Goal: Information Seeking & Learning: Learn about a topic

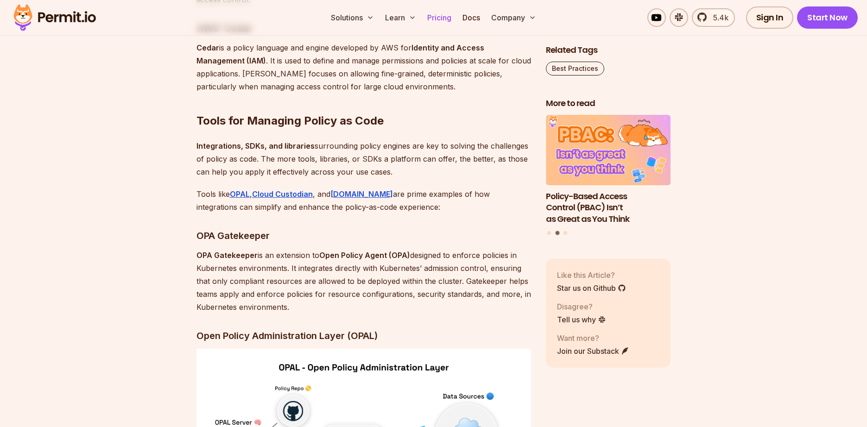
click at [444, 19] on link "Pricing" at bounding box center [438, 17] width 31 height 19
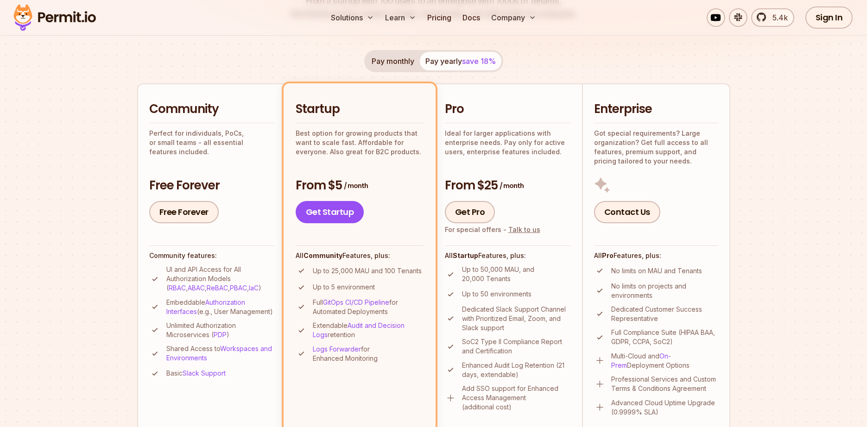
scroll to position [167, 0]
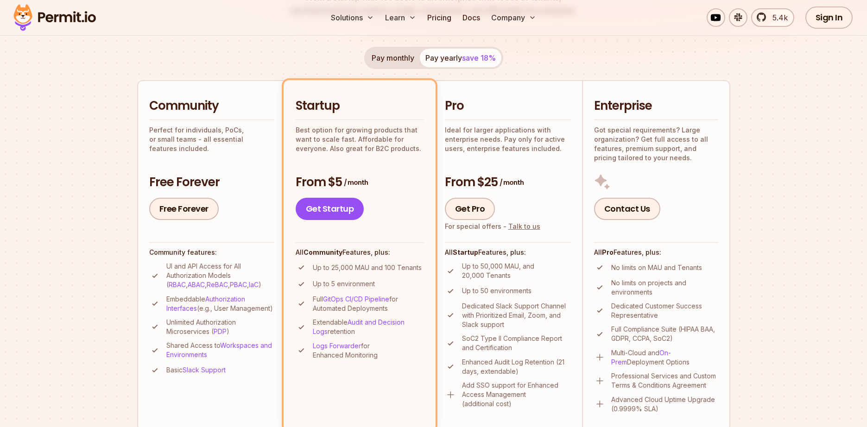
click at [360, 271] on p "Up to 25,000 MAU and 100 Tenants" at bounding box center [367, 267] width 109 height 9
copy p "MAU"
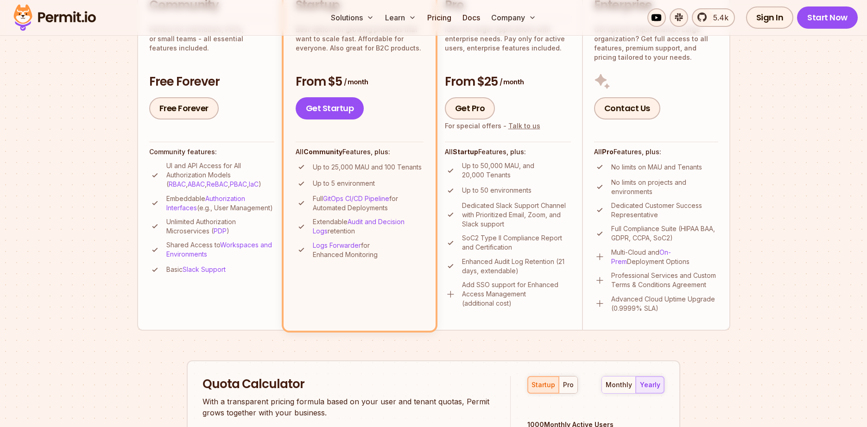
scroll to position [185, 0]
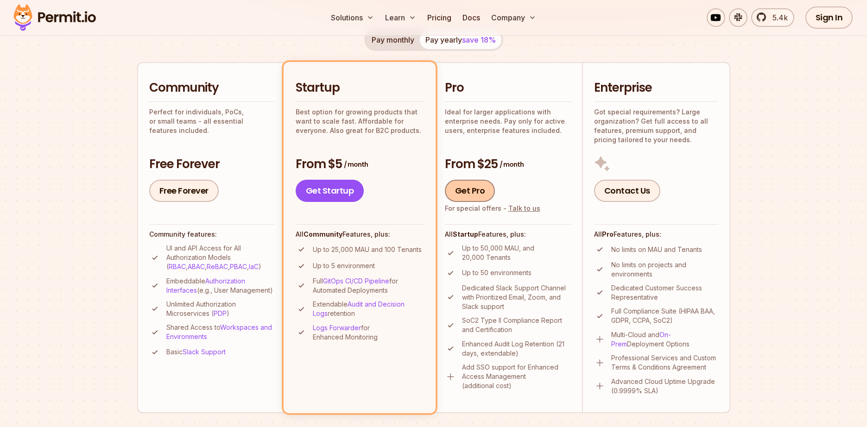
click at [479, 189] on link "Get Pro" at bounding box center [470, 191] width 50 height 22
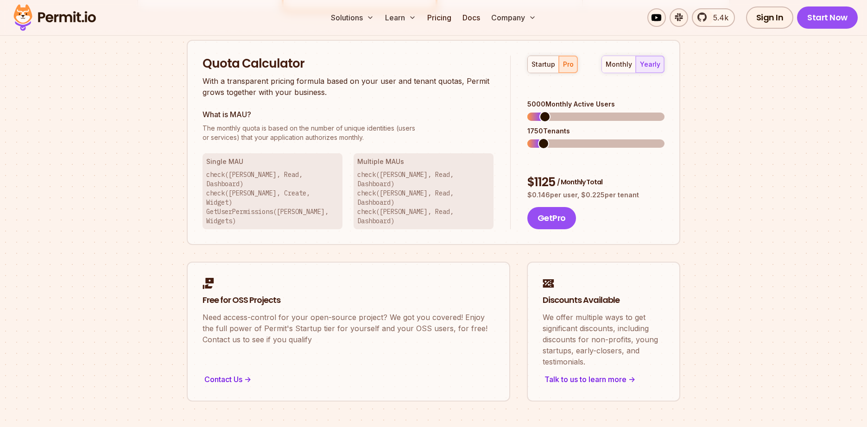
scroll to position [592, 0]
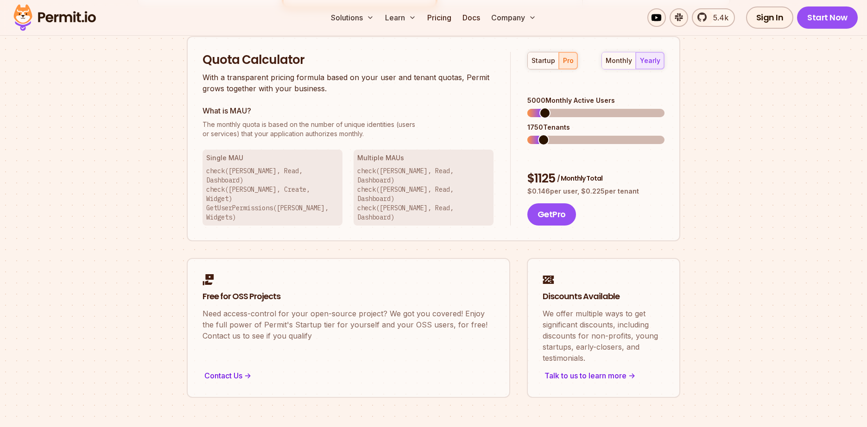
click at [625, 72] on div "startup pro monthly yearly 5000 Monthly Active Users 1750 Tenants $ 1125 / Mont…" at bounding box center [587, 139] width 154 height 174
click at [623, 72] on div "startup pro monthly yearly 5000 Monthly Active Users 1750 Tenants $ 1125 / Mont…" at bounding box center [587, 139] width 154 height 174
click at [622, 63] on div "monthly" at bounding box center [618, 60] width 26 height 9
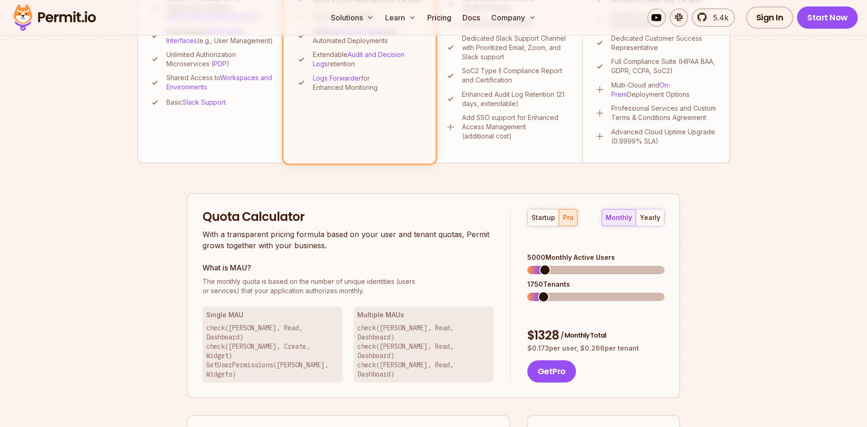
scroll to position [425, 0]
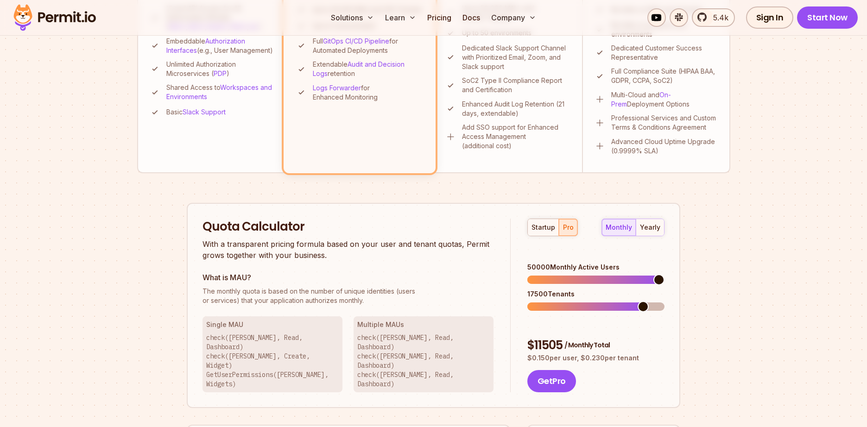
click at [664, 274] on span at bounding box center [658, 279] width 11 height 11
click at [653, 230] on div "yearly" at bounding box center [650, 227] width 20 height 9
click at [626, 228] on div "monthly" at bounding box center [618, 227] width 26 height 9
click at [583, 301] on span at bounding box center [587, 306] width 11 height 11
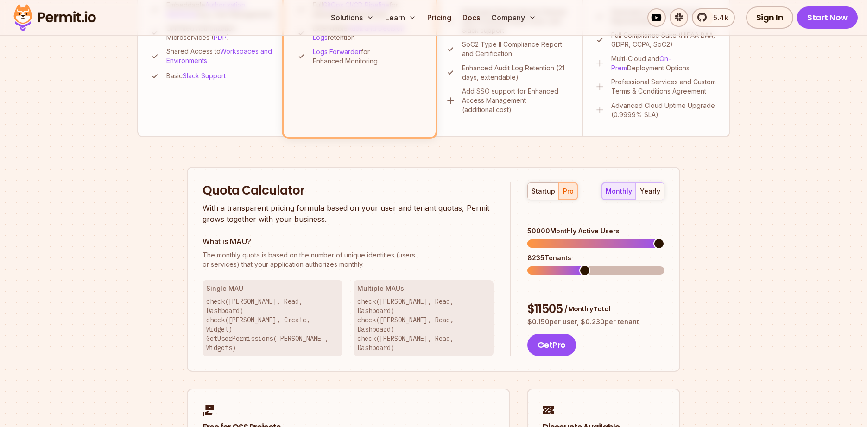
scroll to position [480, 0]
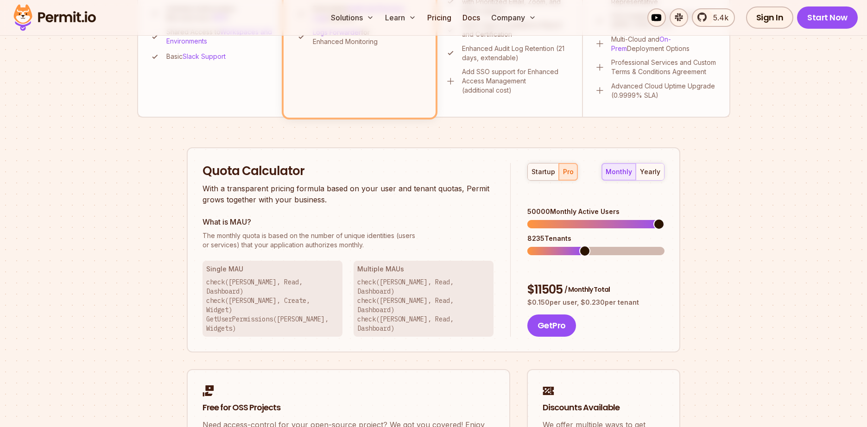
click at [615, 174] on div "monthly yearly" at bounding box center [632, 172] width 63 height 18
click at [568, 246] on span at bounding box center [570, 251] width 11 height 11
click at [664, 219] on span at bounding box center [658, 224] width 11 height 11
click at [575, 246] on span at bounding box center [576, 251] width 11 height 11
click at [642, 174] on div "yearly" at bounding box center [650, 171] width 20 height 9
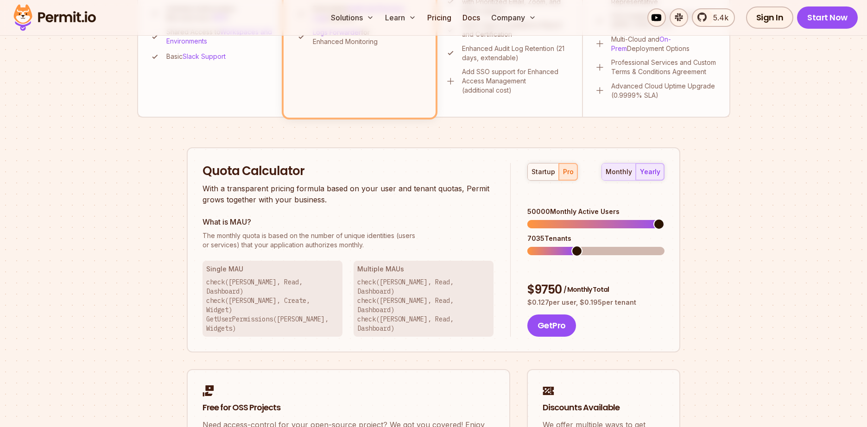
click at [618, 174] on div "monthly" at bounding box center [618, 171] width 26 height 9
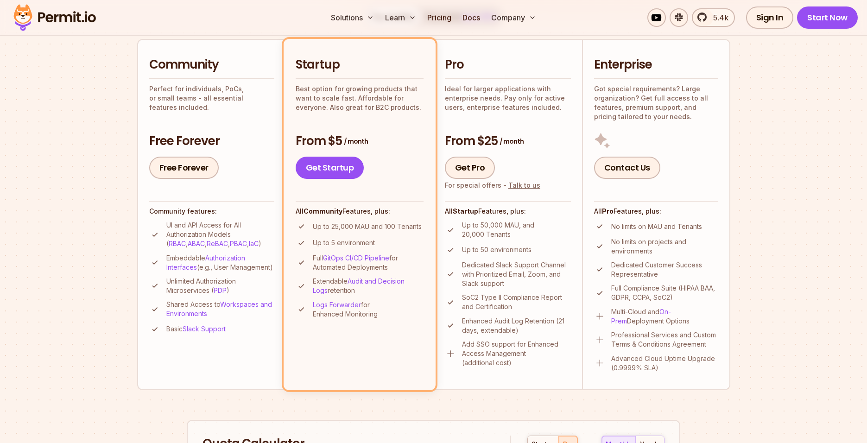
scroll to position [202, 0]
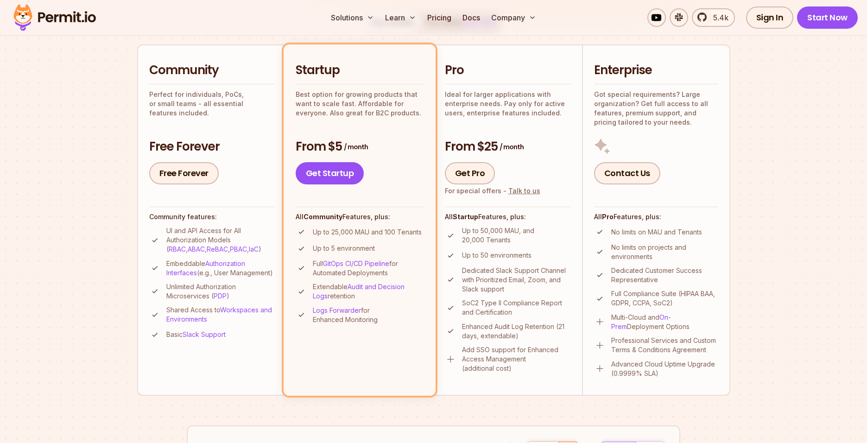
click at [768, 185] on section "Permit Pricing From Free to Predictable Scaling From a startup with 100 users t…" at bounding box center [433, 323] width 867 height 1002
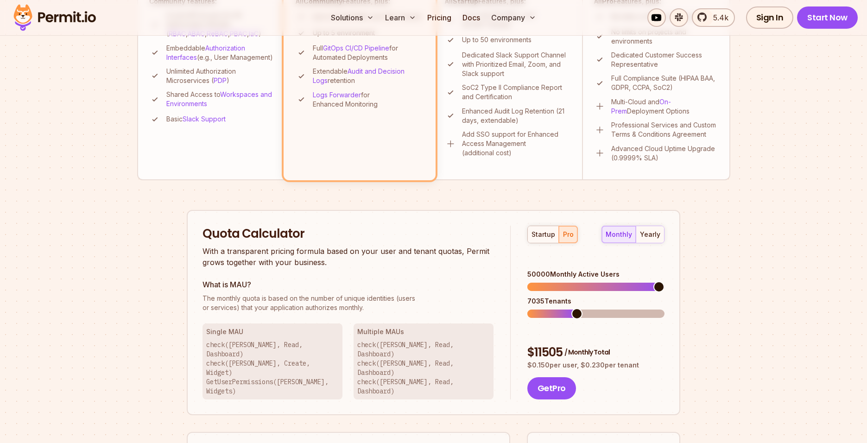
scroll to position [369, 0]
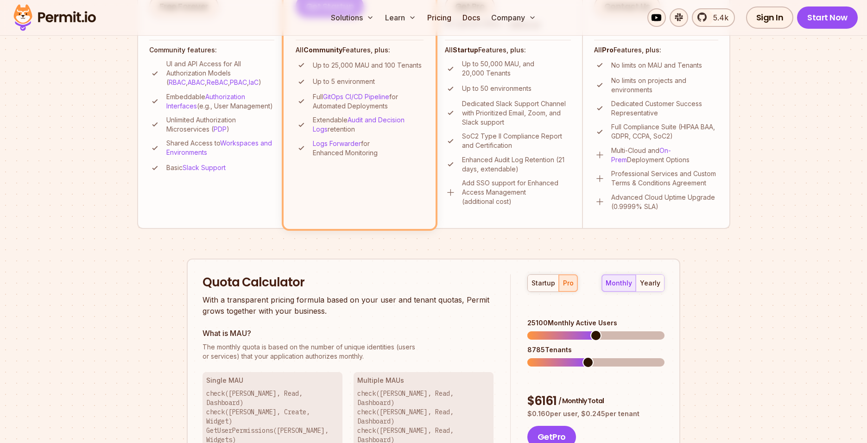
click at [596, 330] on span at bounding box center [595, 335] width 11 height 11
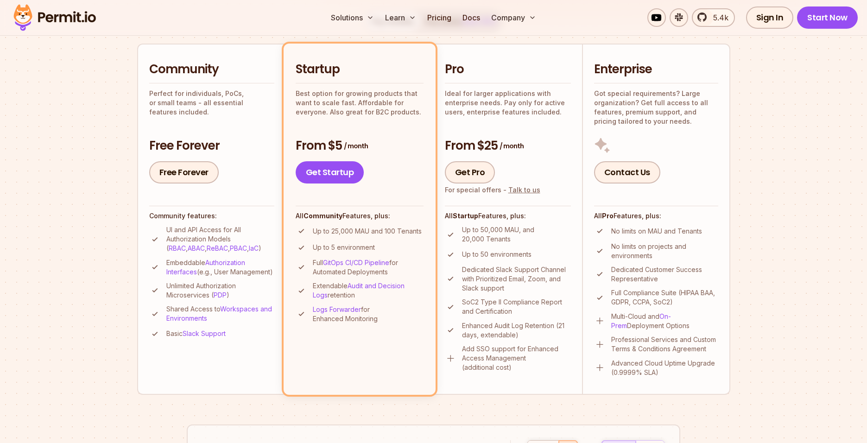
scroll to position [202, 0]
click at [796, 251] on section "Permit Pricing From Free to Predictable Scaling From a startup with 100 users t…" at bounding box center [433, 323] width 867 height 1002
click at [516, 151] on span "/ month" at bounding box center [511, 146] width 24 height 9
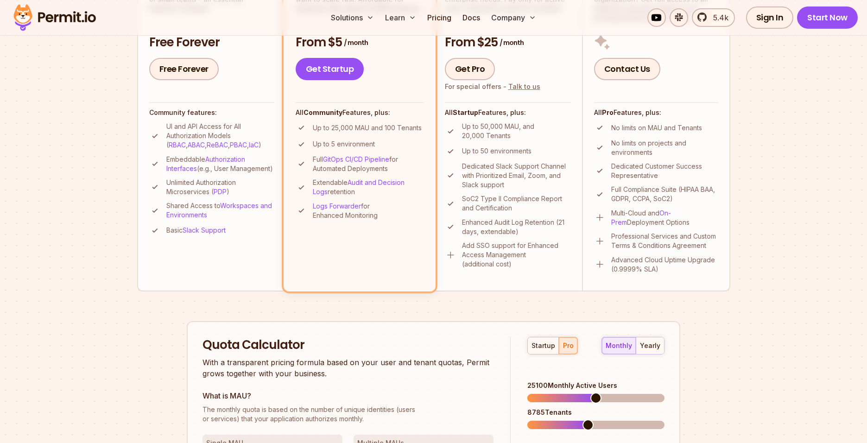
scroll to position [314, 0]
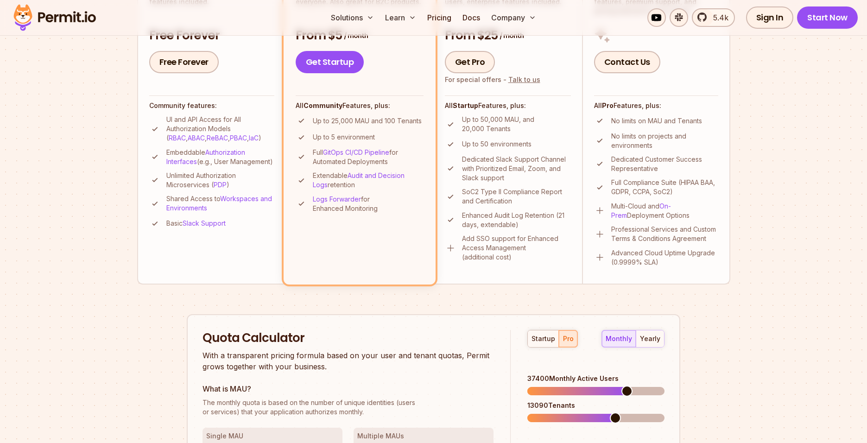
click at [630, 385] on span at bounding box center [626, 390] width 11 height 11
click at [541, 412] on span at bounding box center [545, 417] width 11 height 11
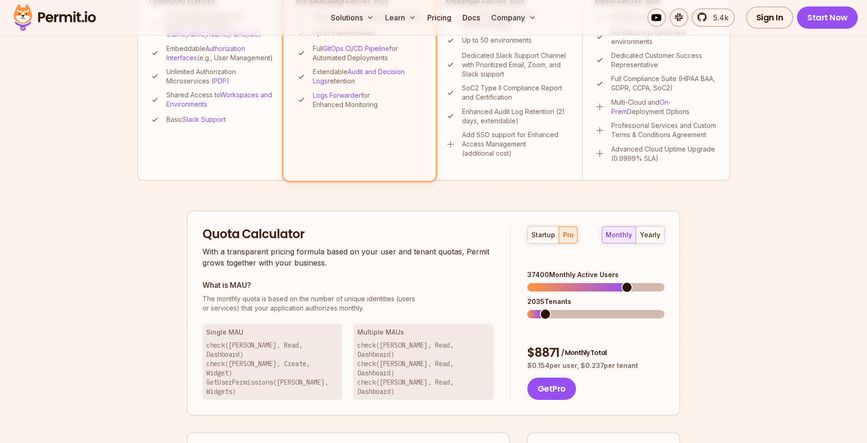
scroll to position [425, 0]
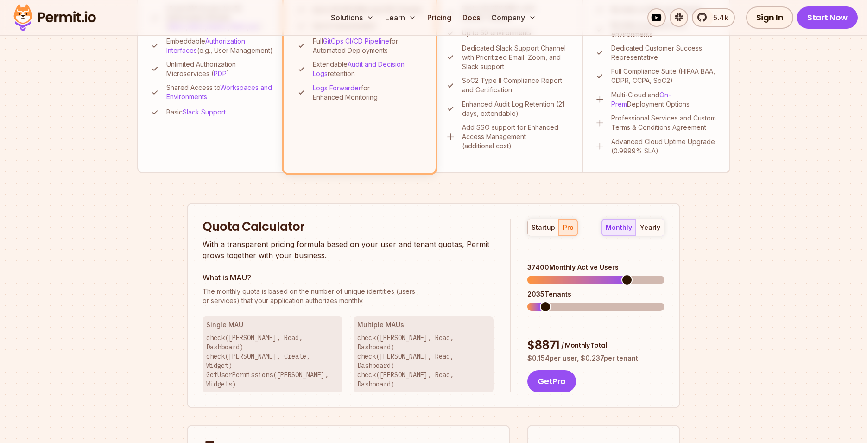
click at [538, 337] on div "$ 8871 / Monthly Total" at bounding box center [595, 345] width 137 height 17
click at [598, 353] on p "$ 0.154 per user, $ 0.237 per tenant" at bounding box center [595, 357] width 137 height 9
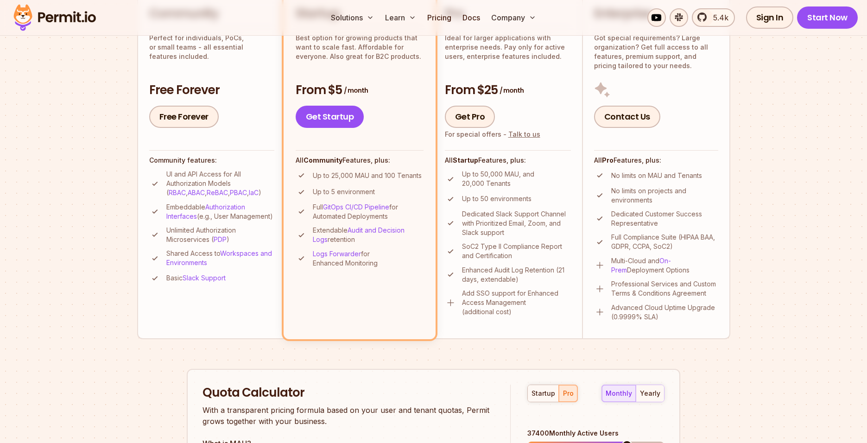
scroll to position [258, 0]
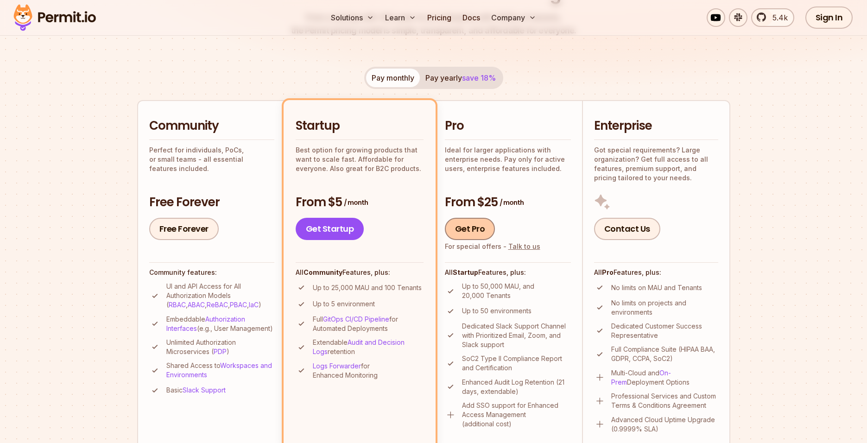
click at [477, 233] on link "Get Pro" at bounding box center [470, 229] width 50 height 22
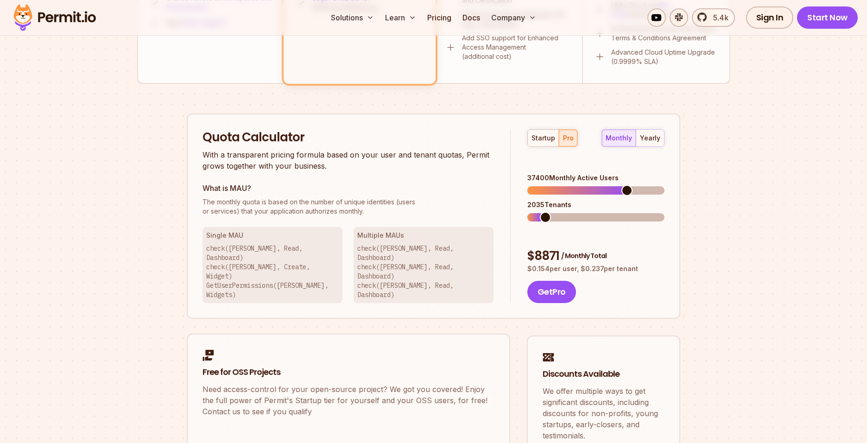
scroll to position [425, 0]
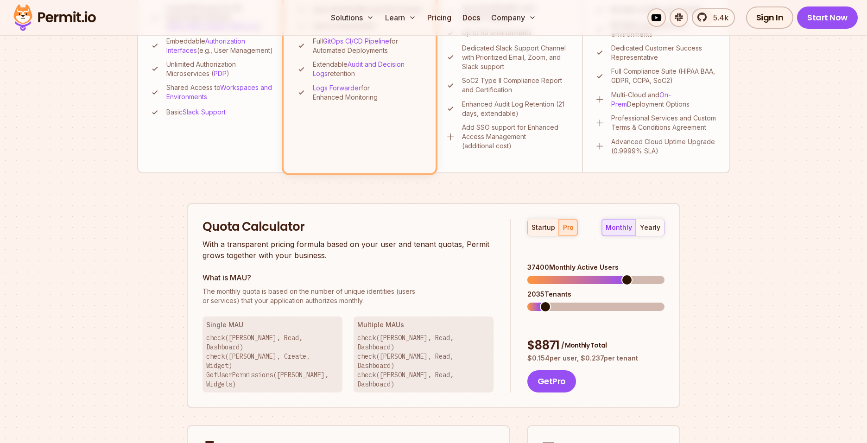
click at [531, 227] on div "startup" at bounding box center [543, 227] width 24 height 9
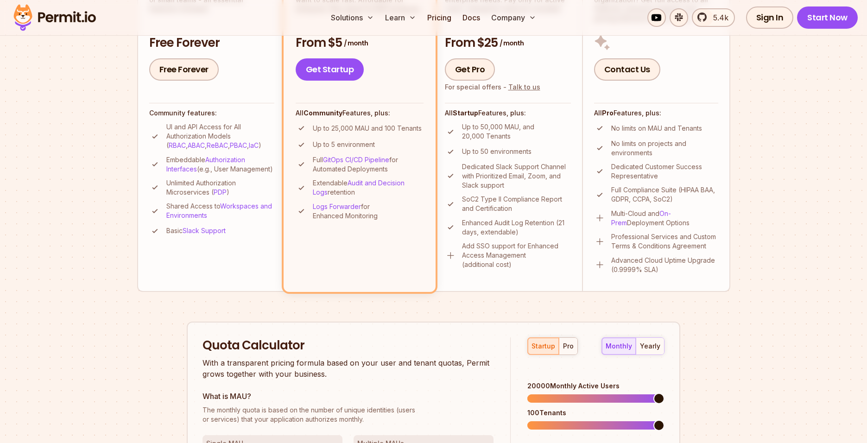
scroll to position [369, 0]
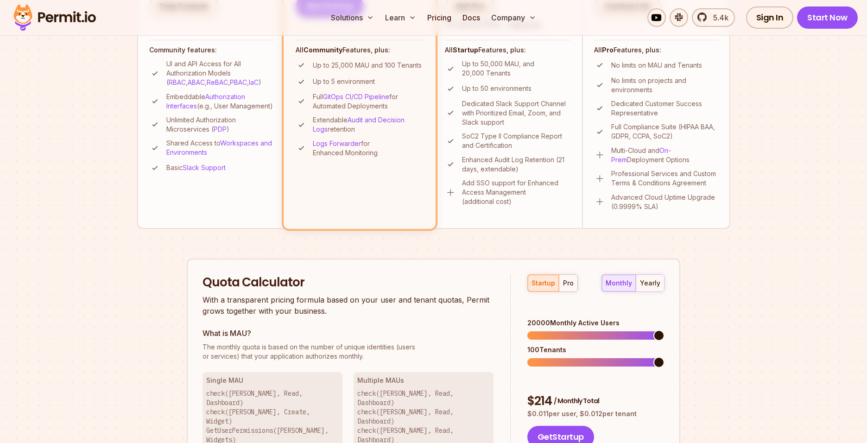
click at [664, 330] on span at bounding box center [658, 335] width 11 height 11
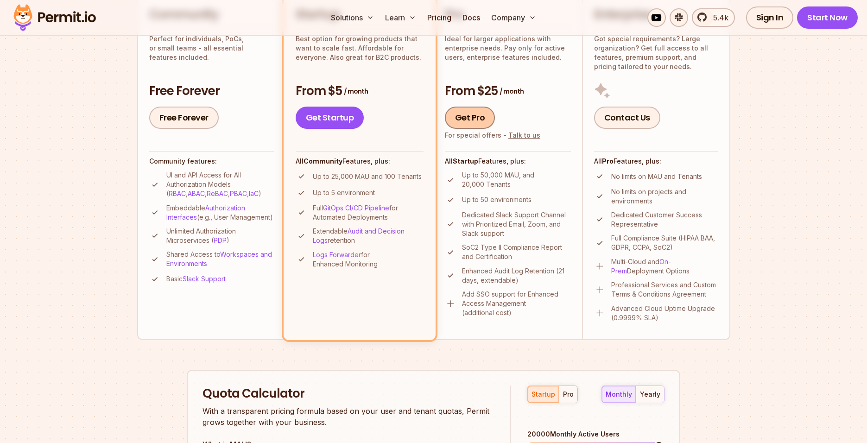
click at [462, 114] on link "Get Pro" at bounding box center [470, 118] width 50 height 22
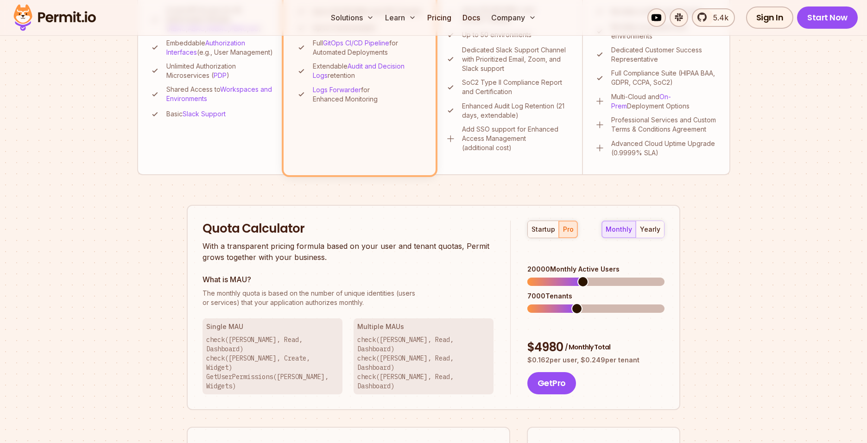
scroll to position [425, 0]
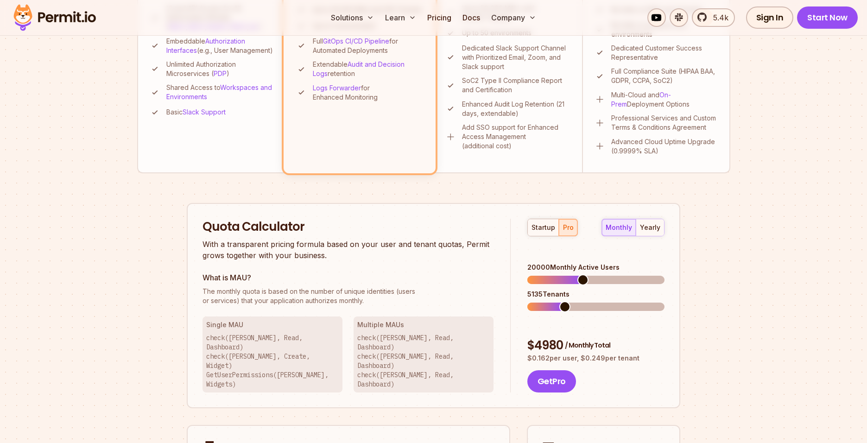
click at [562, 301] on span at bounding box center [564, 306] width 11 height 11
click at [561, 301] on span at bounding box center [564, 306] width 11 height 11
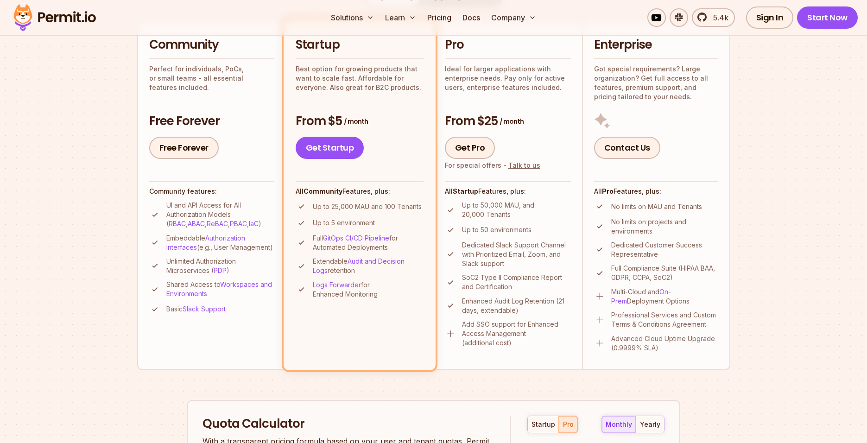
scroll to position [202, 0]
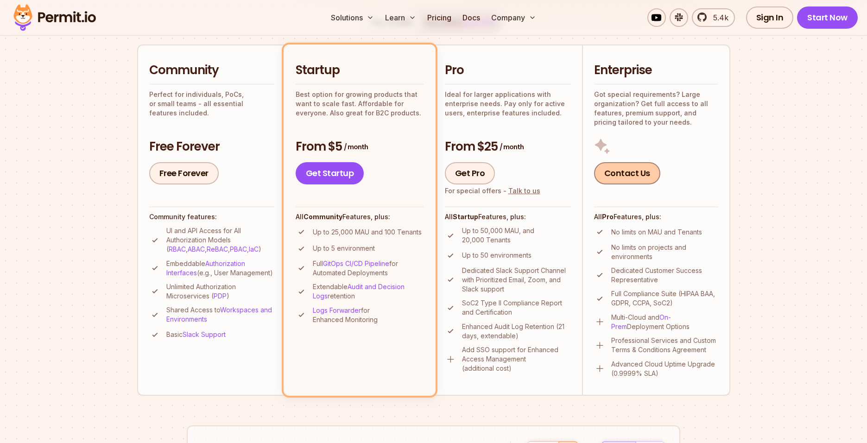
click at [632, 179] on link "Contact Us" at bounding box center [627, 173] width 66 height 22
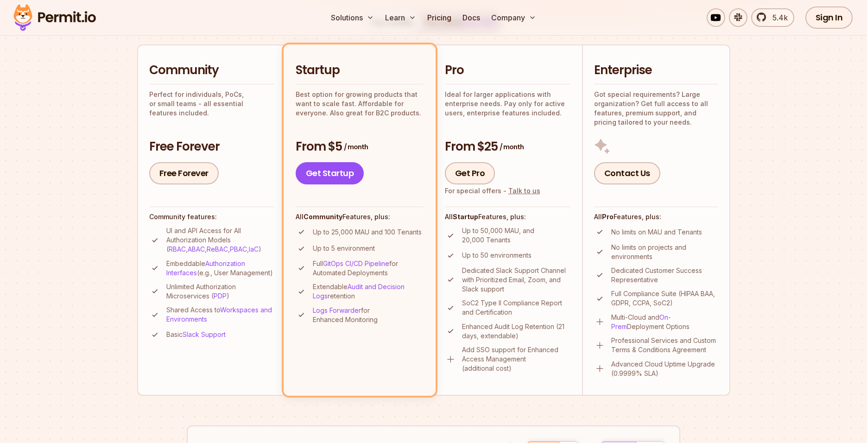
scroll to position [147, 0]
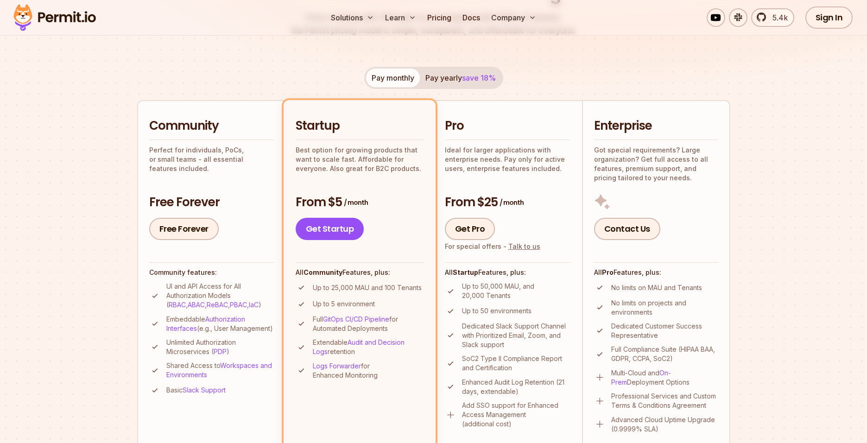
click at [462, 201] on h3 "From $25 / month" at bounding box center [508, 202] width 126 height 17
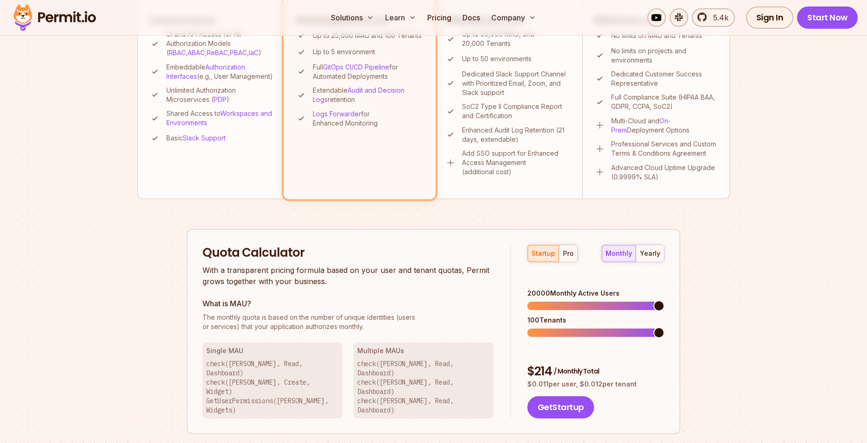
scroll to position [369, 0]
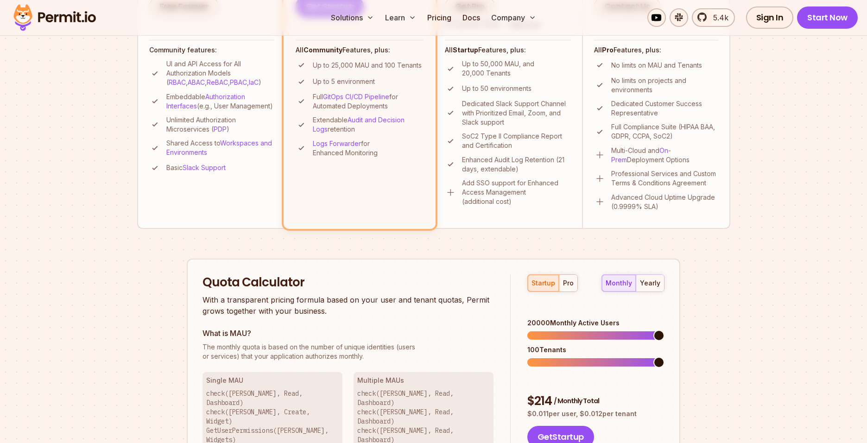
click at [768, 302] on section "Permit Pricing From Free to Predictable Scaling From a startup with 100 users t…" at bounding box center [433, 156] width 867 height 1002
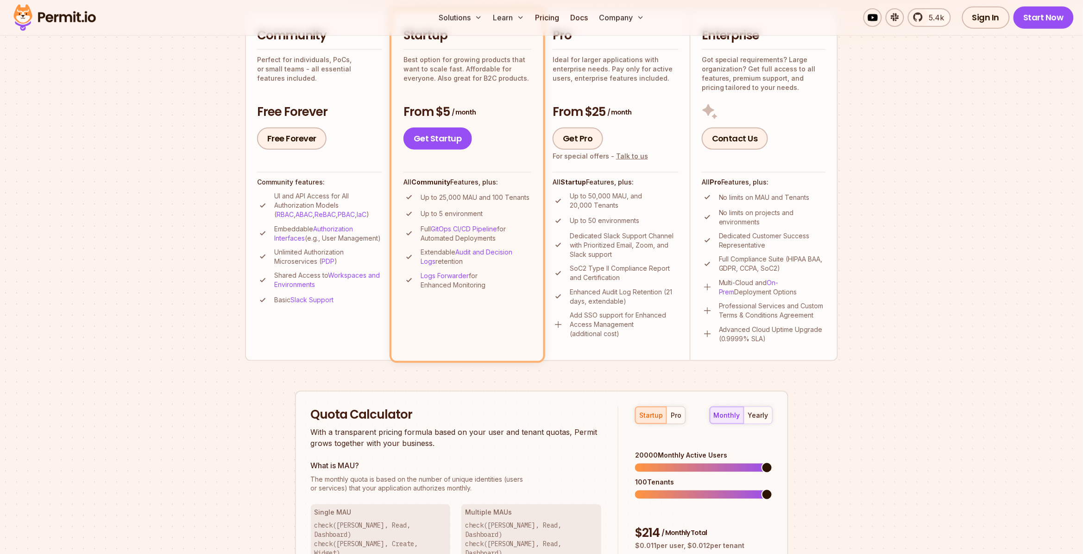
scroll to position [238, 0]
click at [677, 418] on button "pro" at bounding box center [676, 414] width 19 height 17
click at [773, 427] on span at bounding box center [767, 466] width 11 height 11
click at [670, 427] on span at bounding box center [672, 493] width 11 height 11
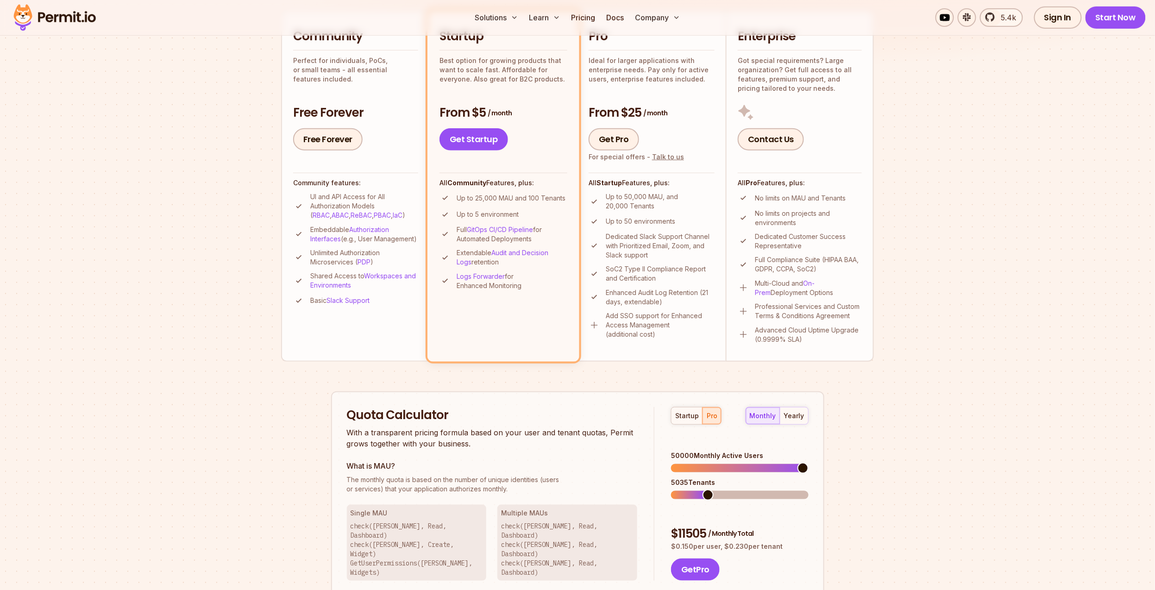
scroll to position [220, 0]
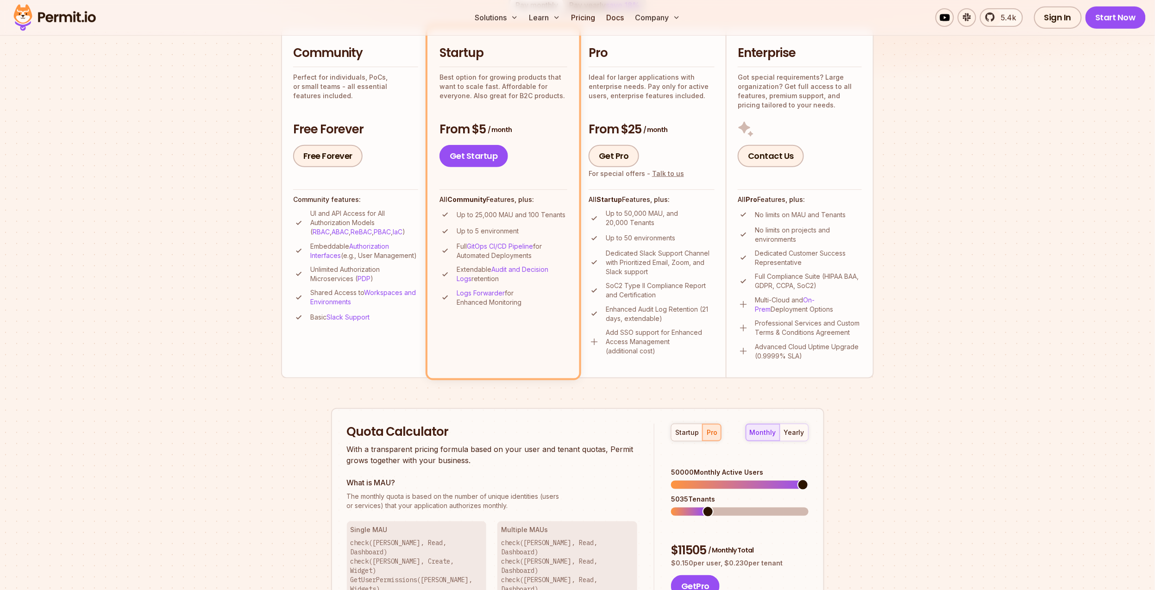
click at [866, 389] on section "Permit Pricing From Free to Predictable Scaling From a startup with 100 users t…" at bounding box center [577, 306] width 1155 height 1002
click at [866, 258] on section "Permit Pricing From Free to Predictable Scaling From a startup with 100 users t…" at bounding box center [577, 306] width 1155 height 1002
